Goal: Information Seeking & Learning: Learn about a topic

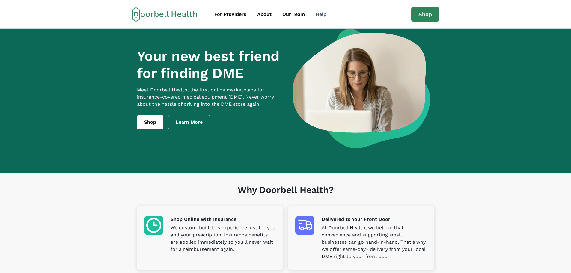
click at [320, 13] on div "Help" at bounding box center [320, 14] width 11 height 7
click at [265, 12] on div "About" at bounding box center [264, 14] width 14 height 7
click at [262, 14] on div "About" at bounding box center [264, 14] width 14 height 7
click at [171, 13] on icon at bounding box center [164, 14] width 65 height 14
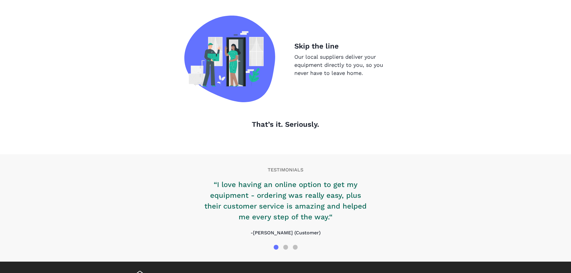
scroll to position [609, 0]
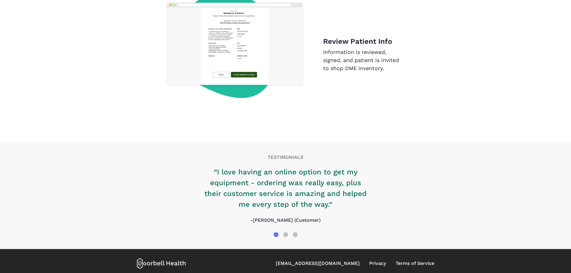
scroll to position [915, 0]
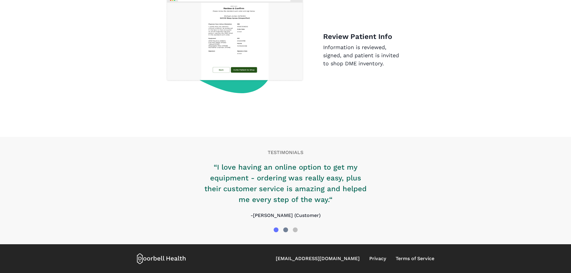
click at [287, 228] on div at bounding box center [285, 229] width 5 height 5
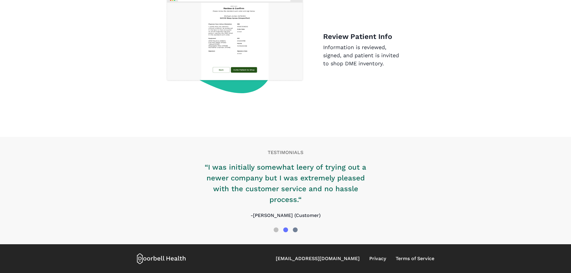
click at [295, 230] on div at bounding box center [295, 229] width 5 height 5
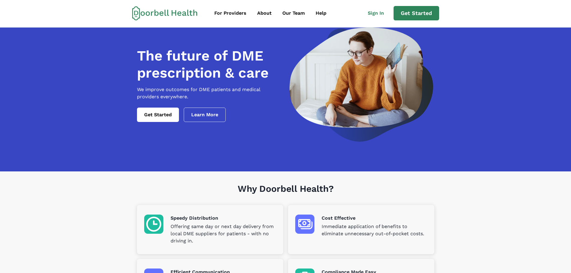
scroll to position [0, 0]
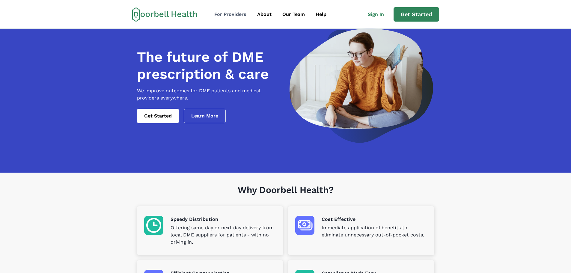
click at [240, 11] on div "For Providers" at bounding box center [230, 14] width 32 height 7
click at [263, 13] on div "About" at bounding box center [264, 14] width 14 height 7
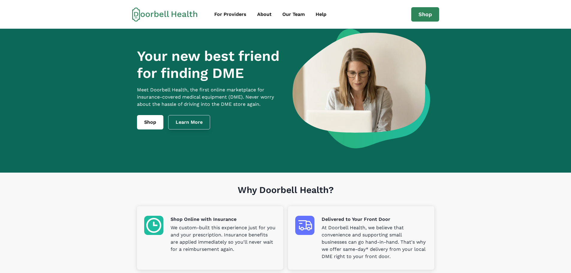
click at [193, 126] on link "Learn More" at bounding box center [189, 122] width 42 height 14
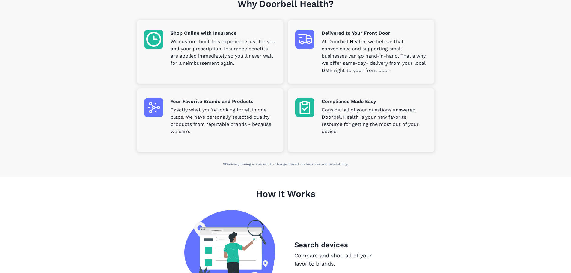
scroll to position [173, 0]
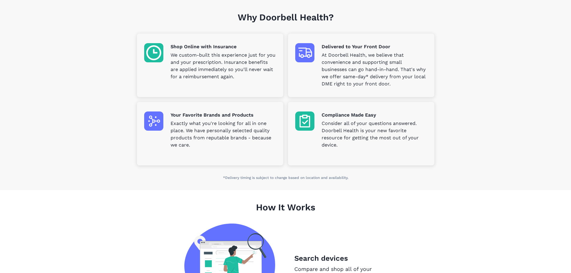
click at [327, 47] on p "Delivered to Your Front Door" at bounding box center [373, 46] width 105 height 7
click at [327, 140] on p "Consider all of your questions answered. Doorbell Health is your new favorite r…" at bounding box center [373, 134] width 105 height 29
click at [222, 127] on p "Exactly what you're looking for all in one place. We have personally selected q…" at bounding box center [222, 134] width 105 height 29
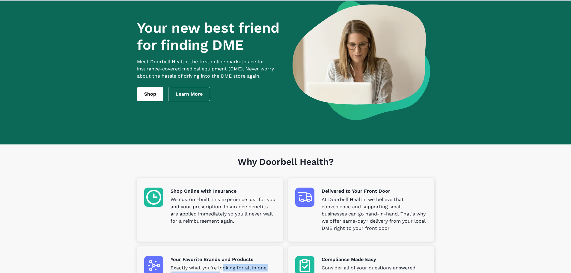
scroll to position [0, 0]
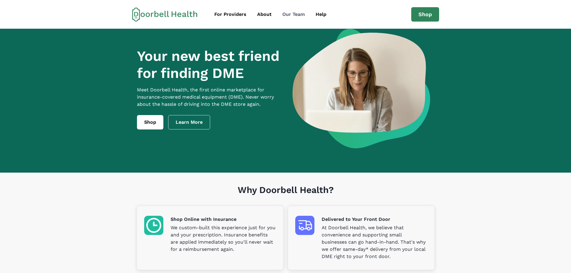
click at [283, 15] on div "Our Team" at bounding box center [293, 14] width 22 height 7
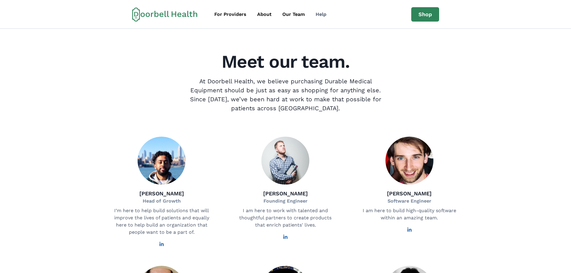
click at [320, 15] on div "Help" at bounding box center [320, 14] width 11 height 7
click at [230, 15] on div "For Providers" at bounding box center [230, 14] width 32 height 7
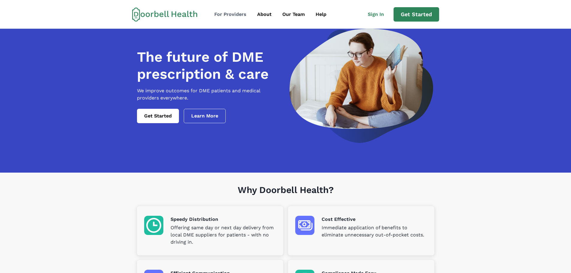
click at [227, 15] on div "For Providers" at bounding box center [230, 14] width 32 height 7
click at [262, 16] on div "About" at bounding box center [264, 14] width 14 height 7
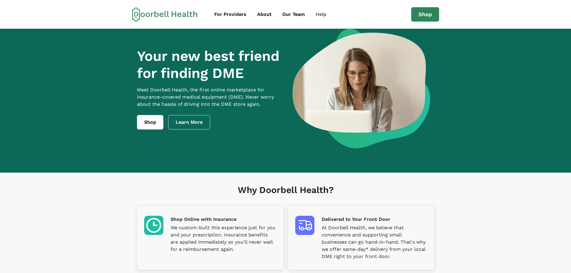
click at [321, 12] on div "Help" at bounding box center [320, 14] width 11 height 7
